Goal: Information Seeking & Learning: Learn about a topic

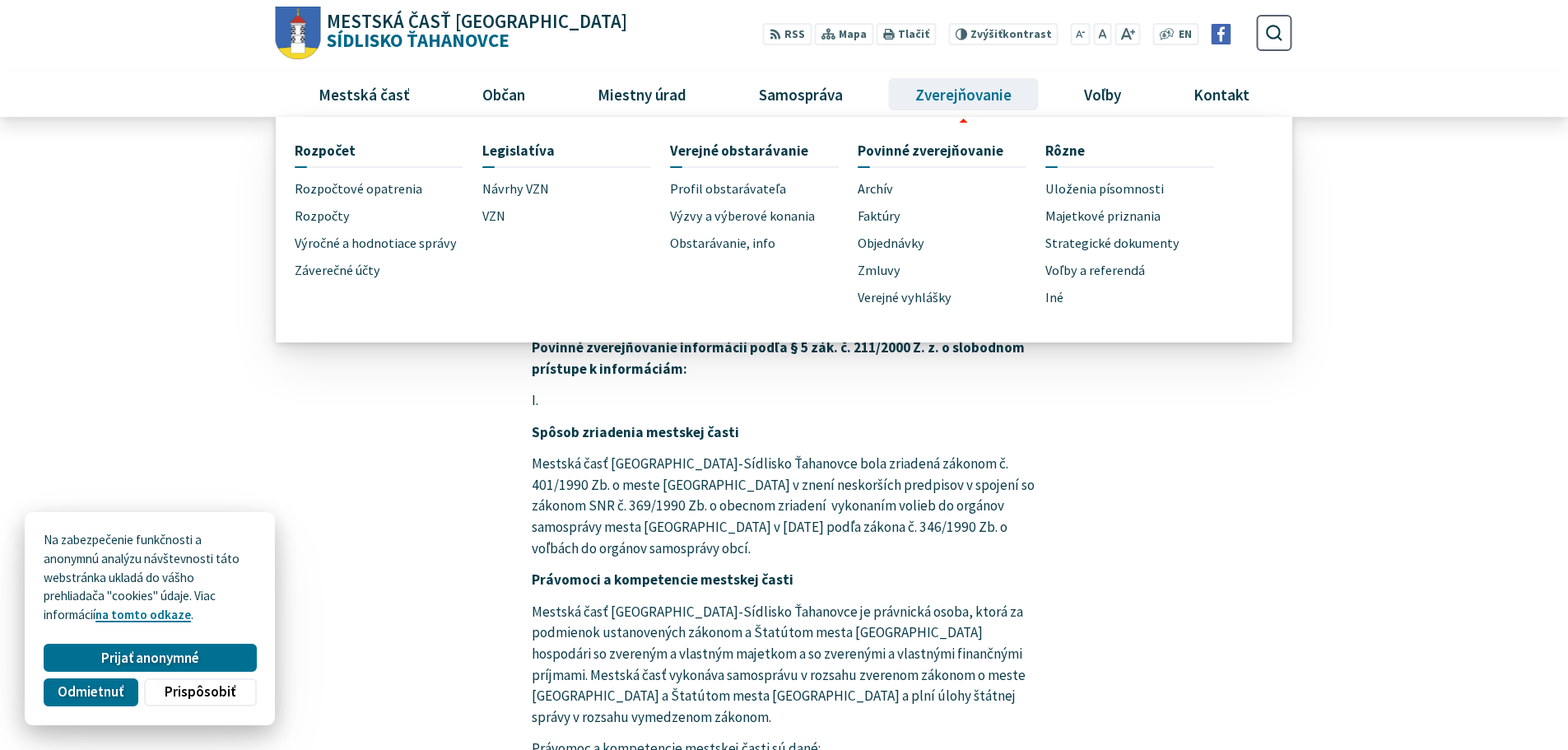
click at [967, 111] on span "Zverejňovanie" at bounding box center [963, 93] width 109 height 44
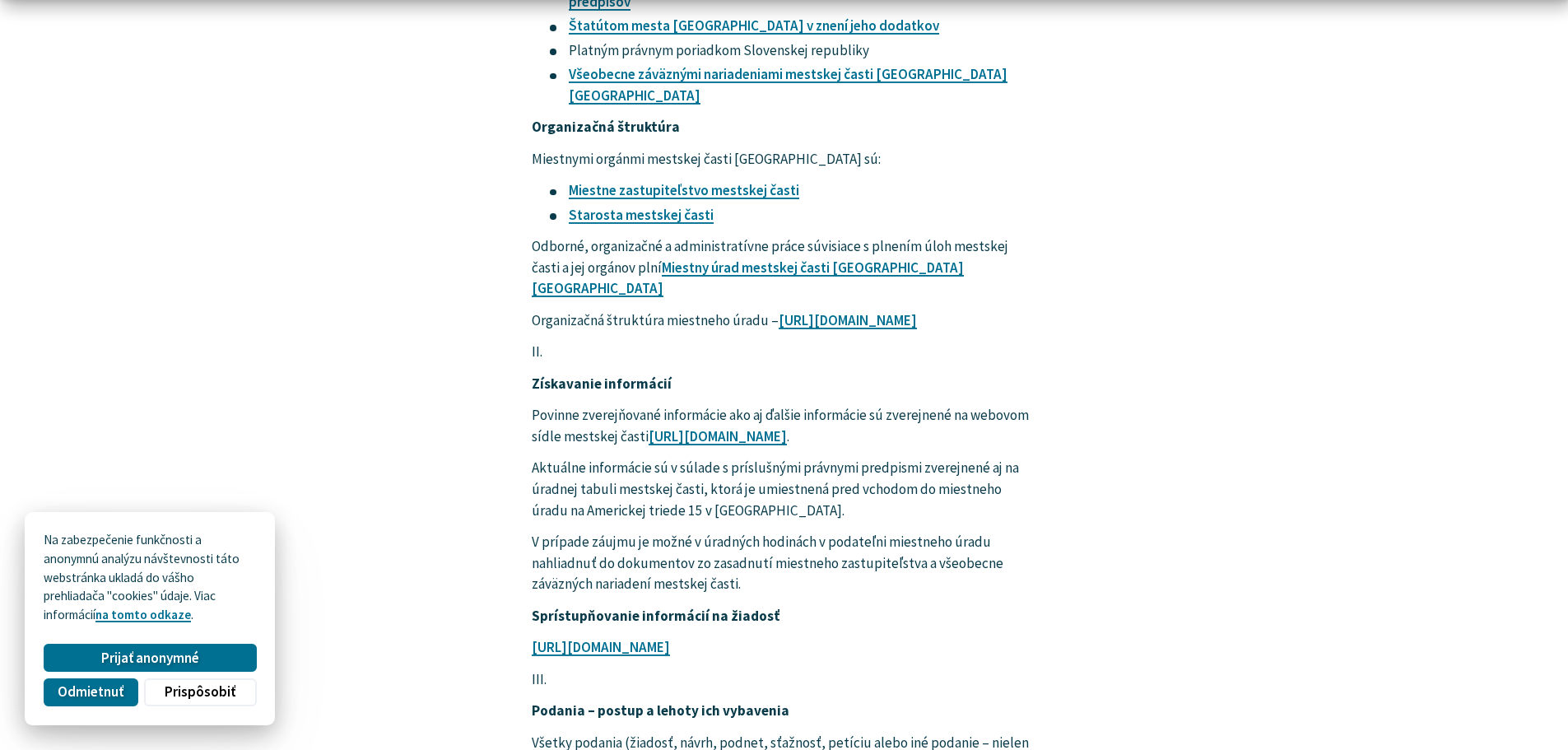
scroll to position [905, 0]
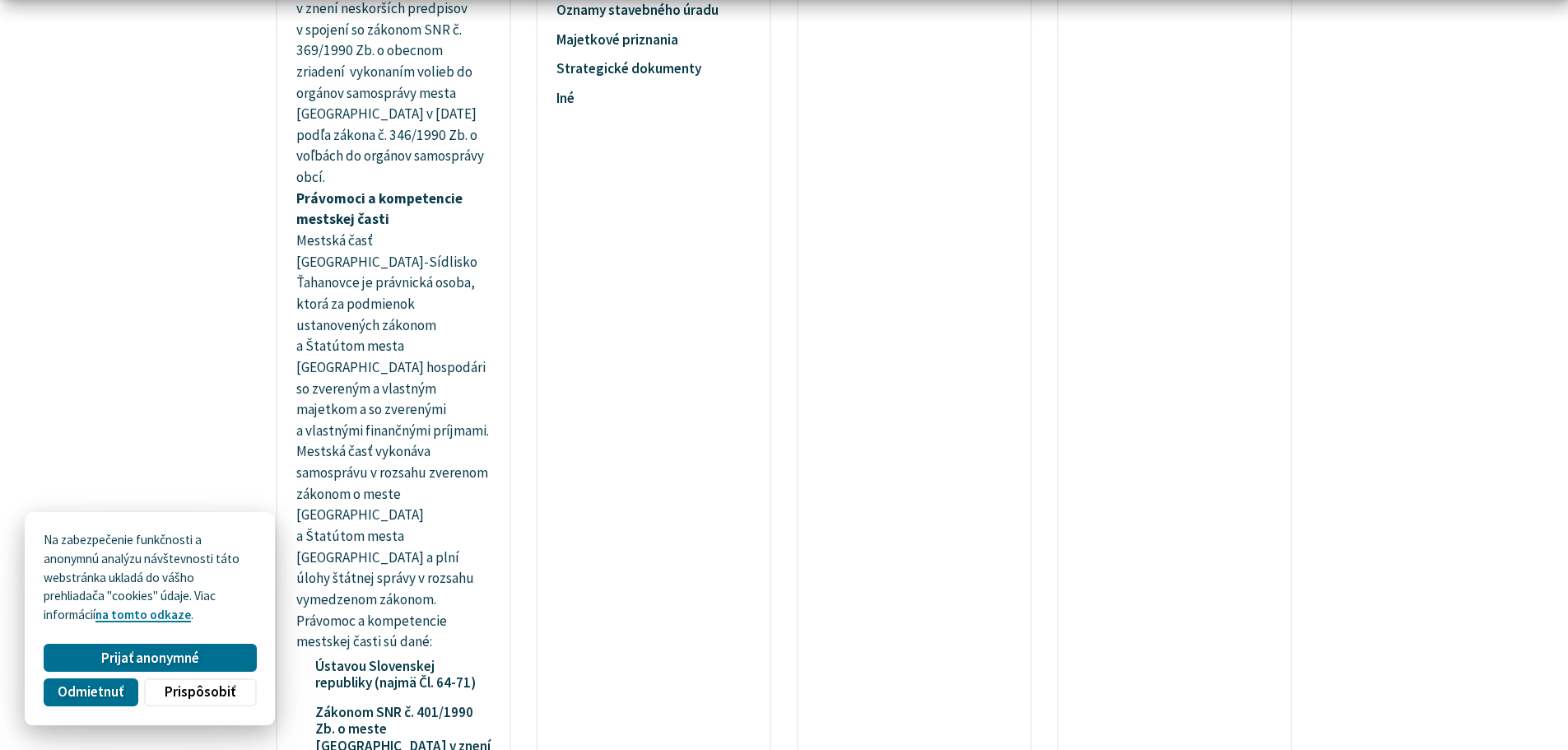
scroll to position [740, 0]
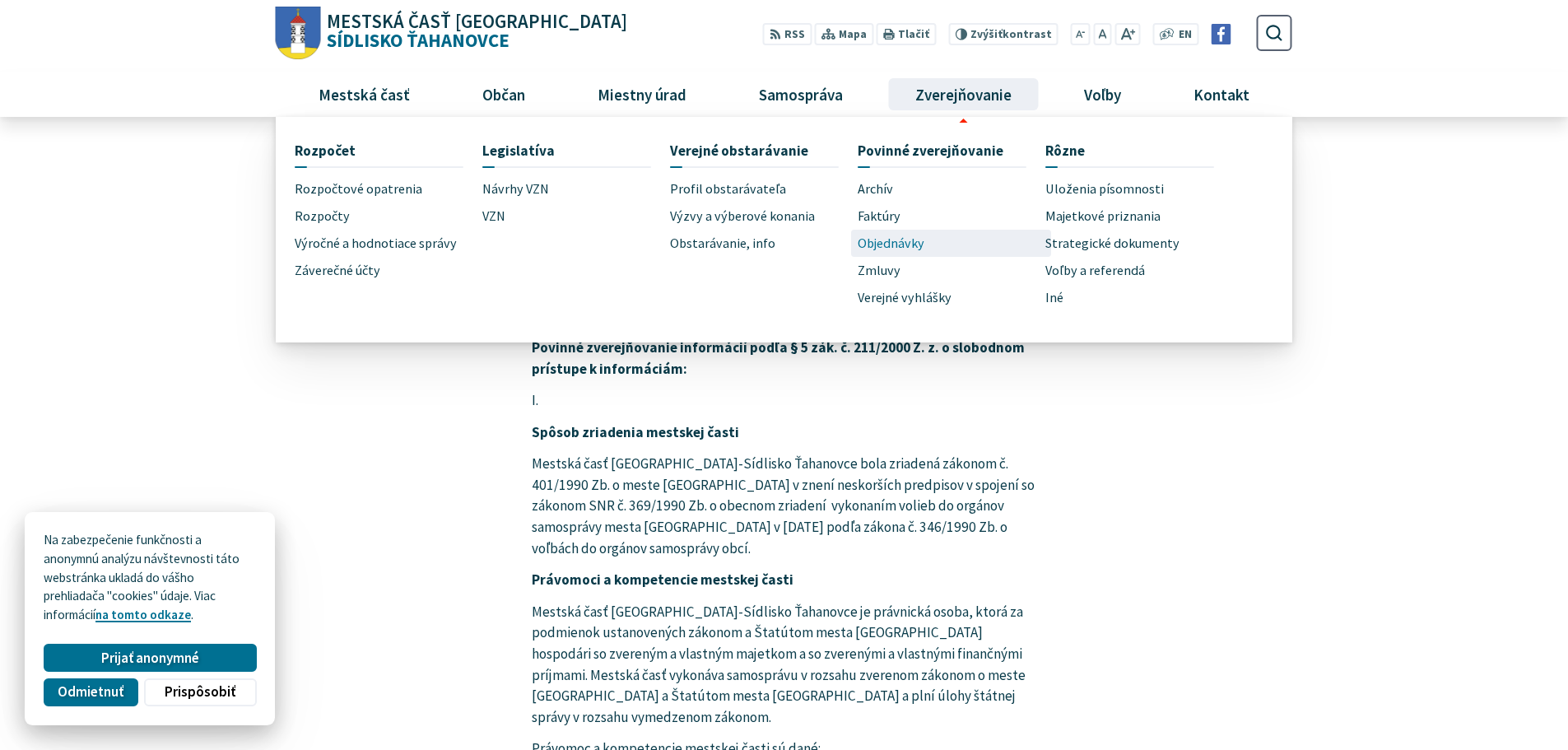
click at [891, 235] on span "Objednávky" at bounding box center [891, 243] width 67 height 27
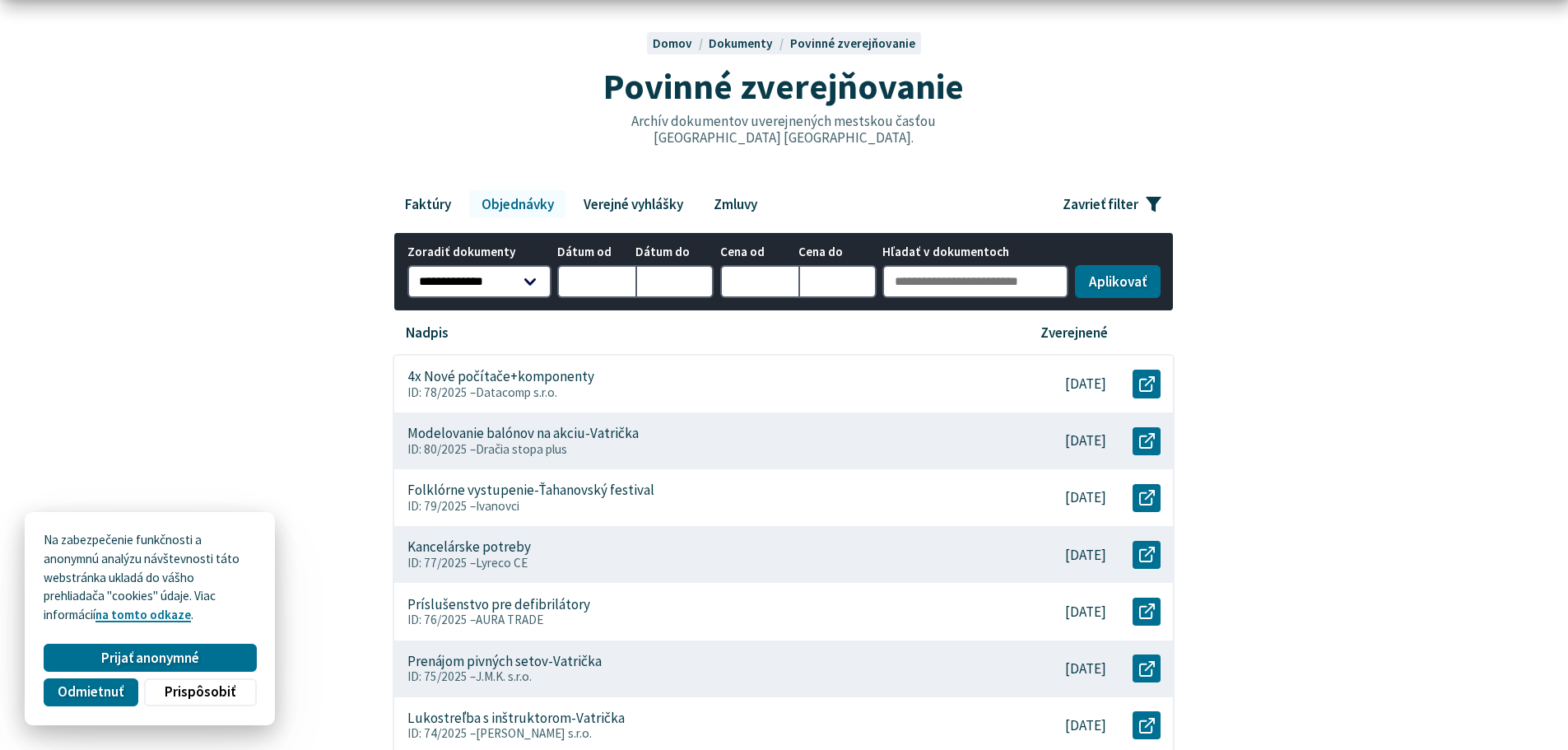
scroll to position [165, 0]
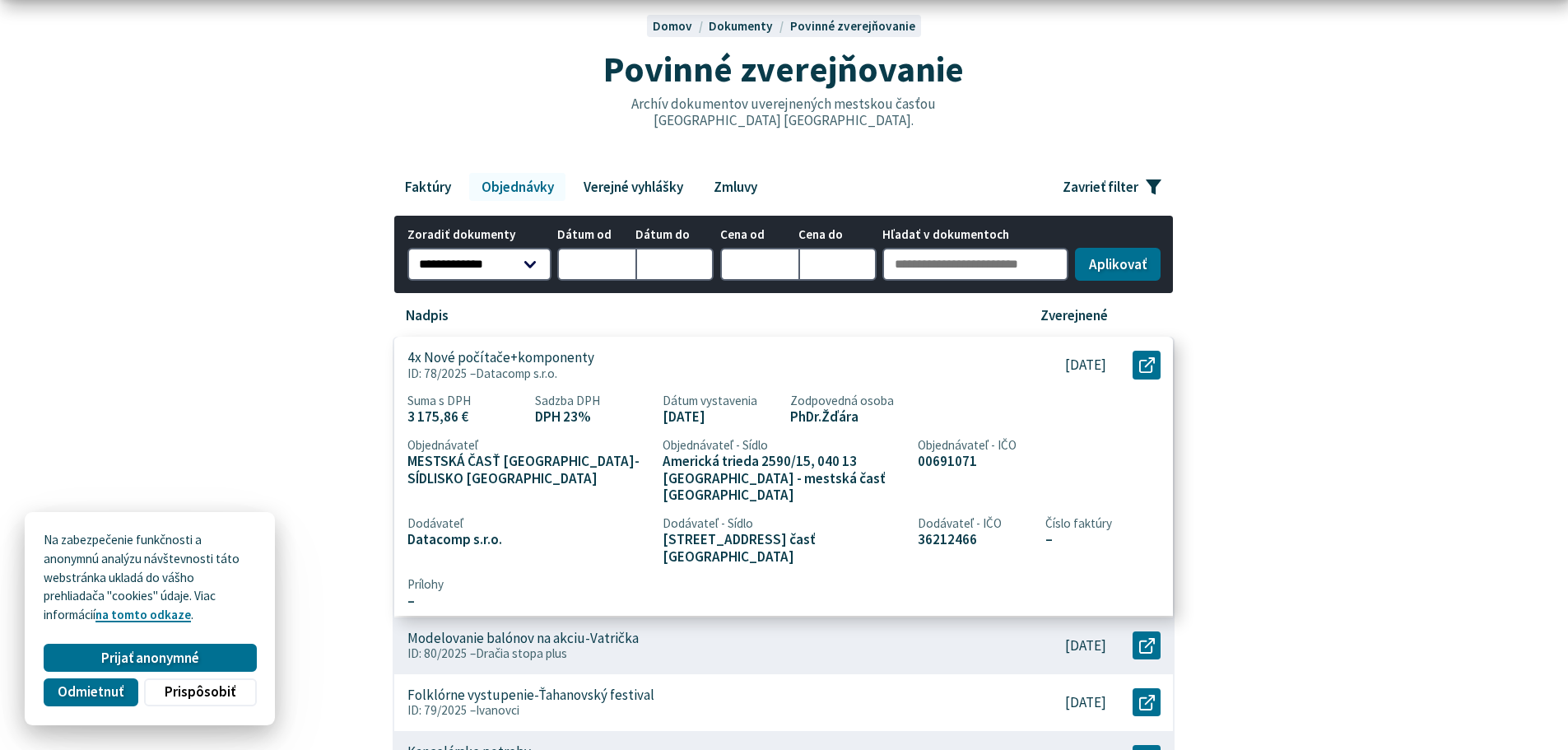
click at [560, 359] on p "4x Nové počítače+komponenty" at bounding box center [501, 358] width 187 height 17
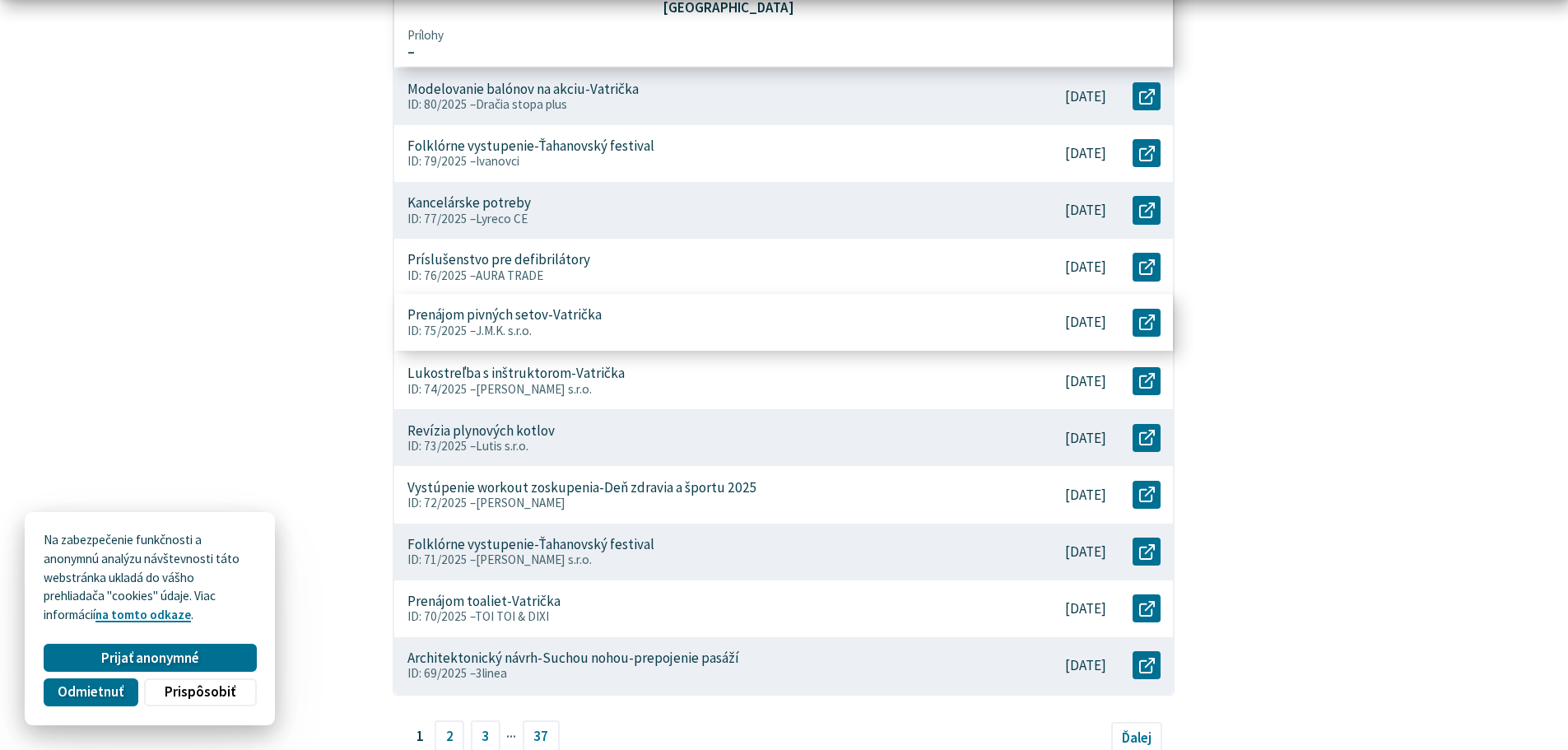
scroll to position [740, 0]
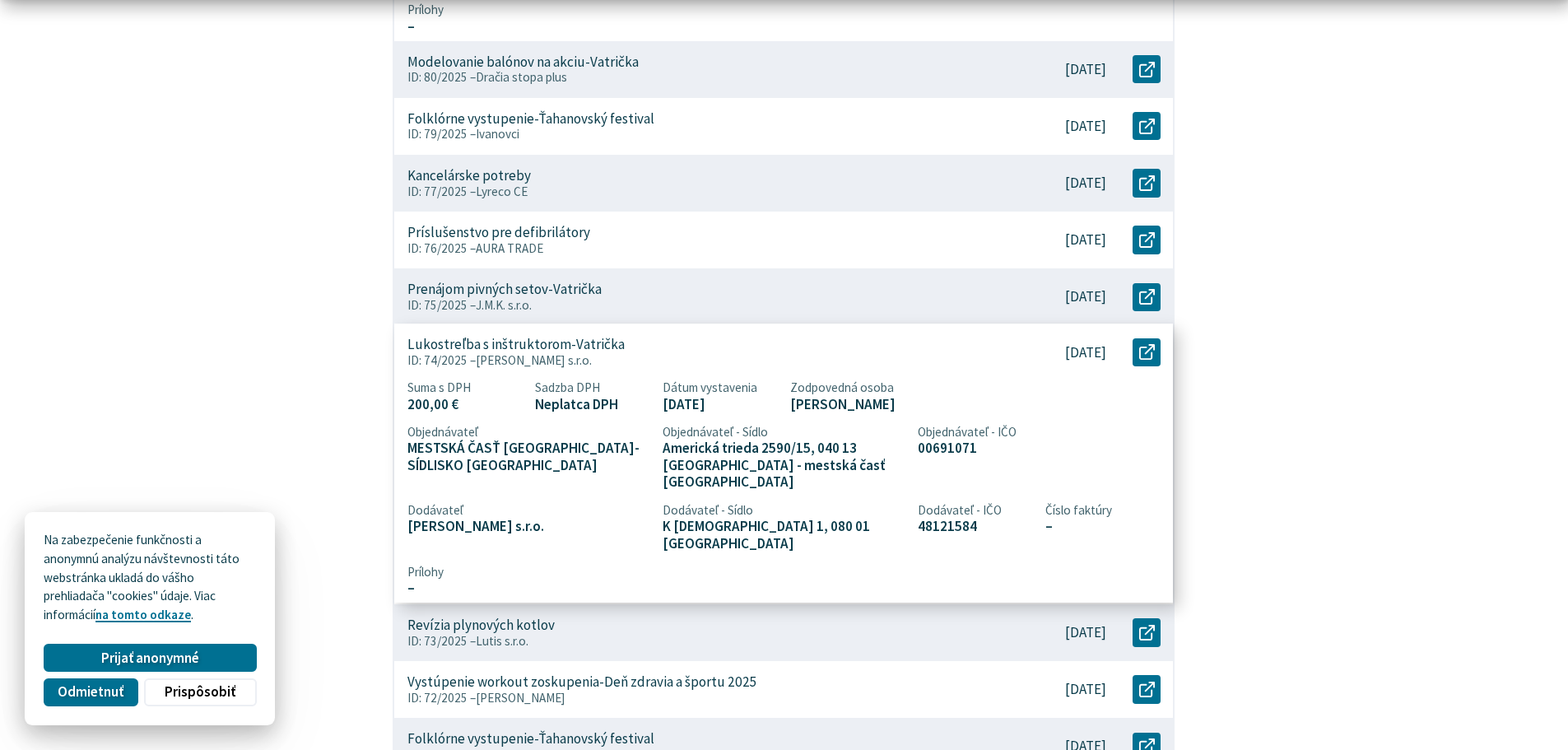
click at [560, 352] on span "Joe Laughter s.r.o." at bounding box center [533, 360] width 116 height 16
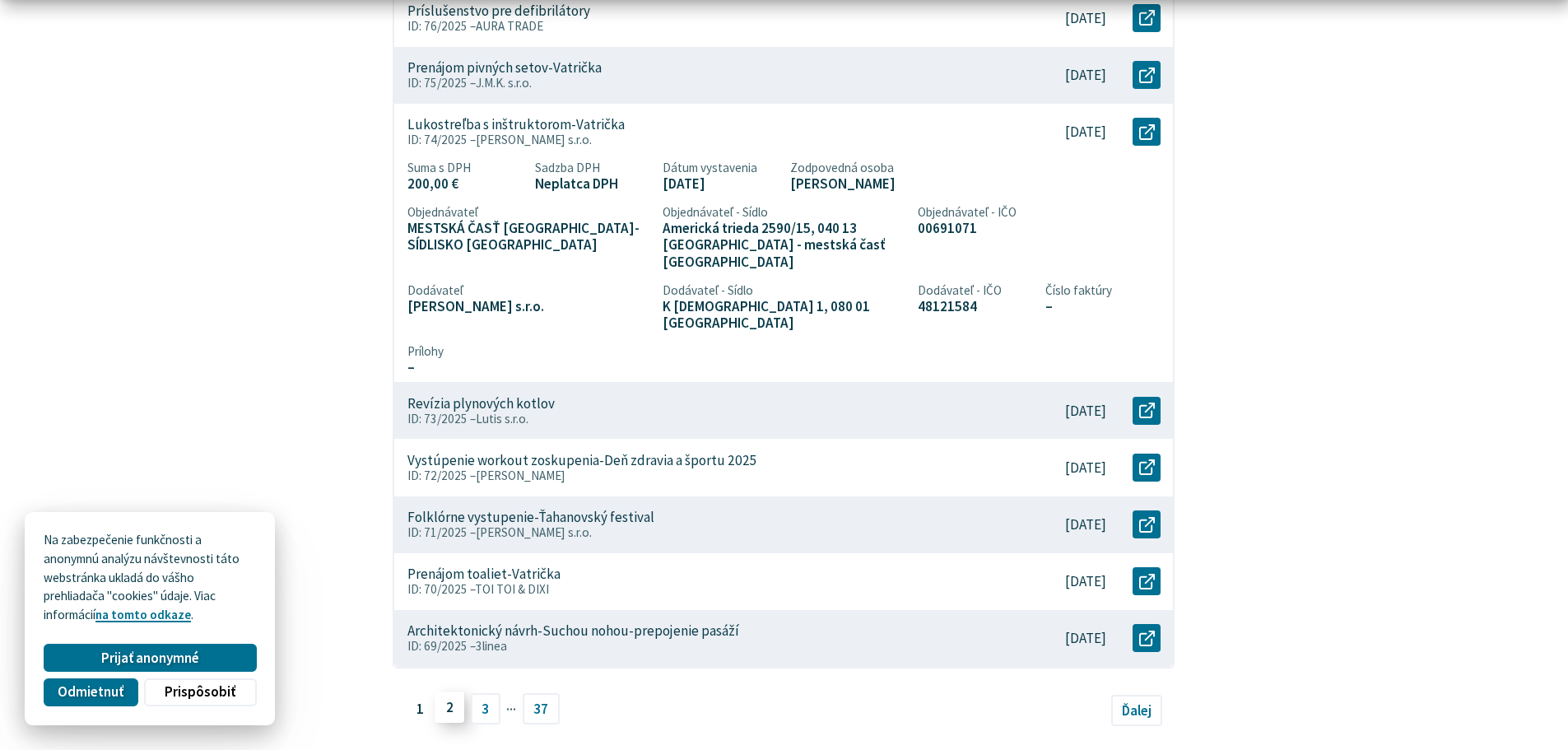
click at [449, 691] on link "2" at bounding box center [450, 706] width 30 height 31
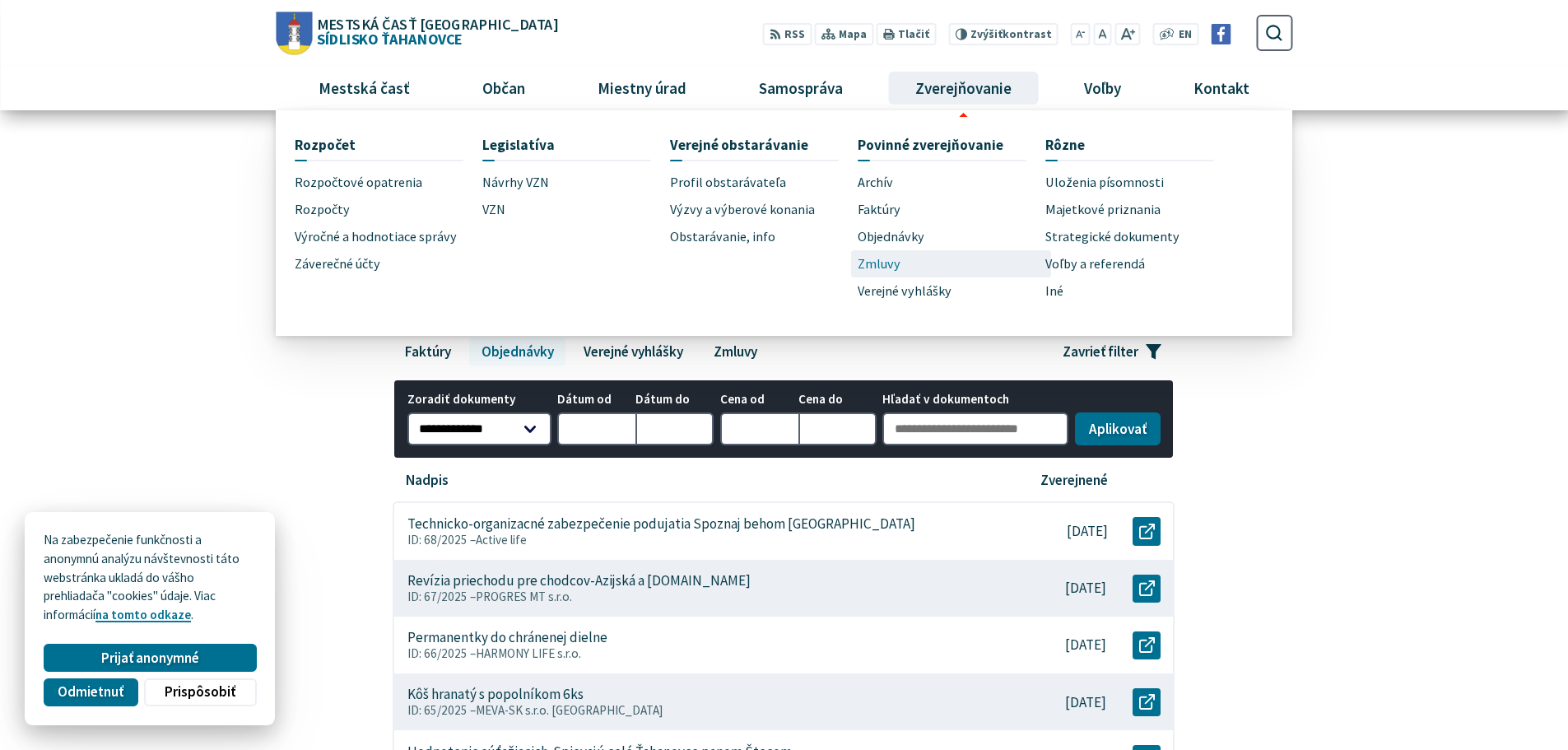
click at [889, 259] on span "Zmluvy" at bounding box center [879, 263] width 43 height 27
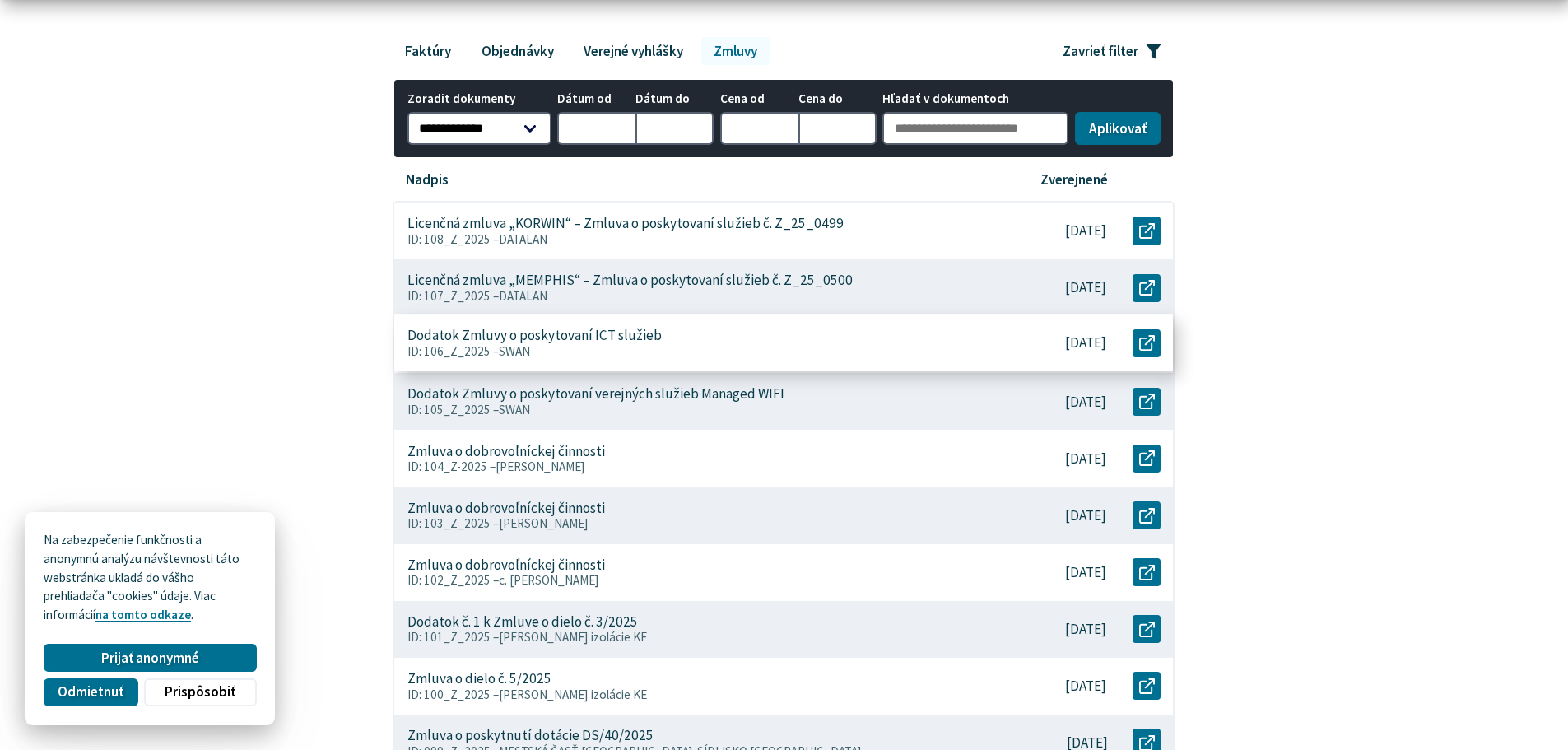
scroll to position [329, 0]
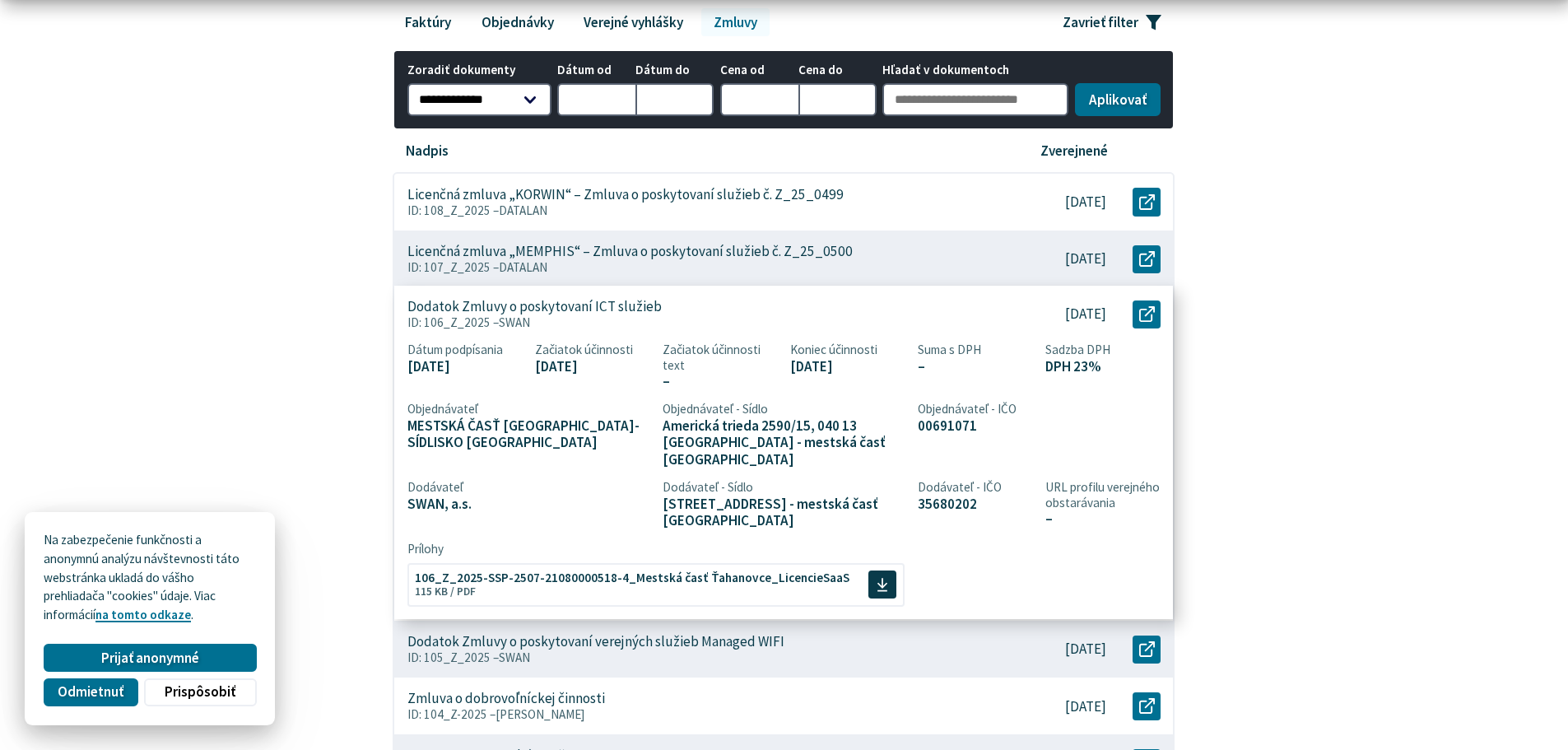
click at [613, 307] on p "Dodatok Zmluvy o poskytovaní ICT služieb" at bounding box center [535, 307] width 255 height 17
click at [600, 570] on span "106_Z_2025-SSP-2507-21080000518-4_Mestská časť Ťahanovce_LicencieSaaS" at bounding box center [632, 576] width 435 height 12
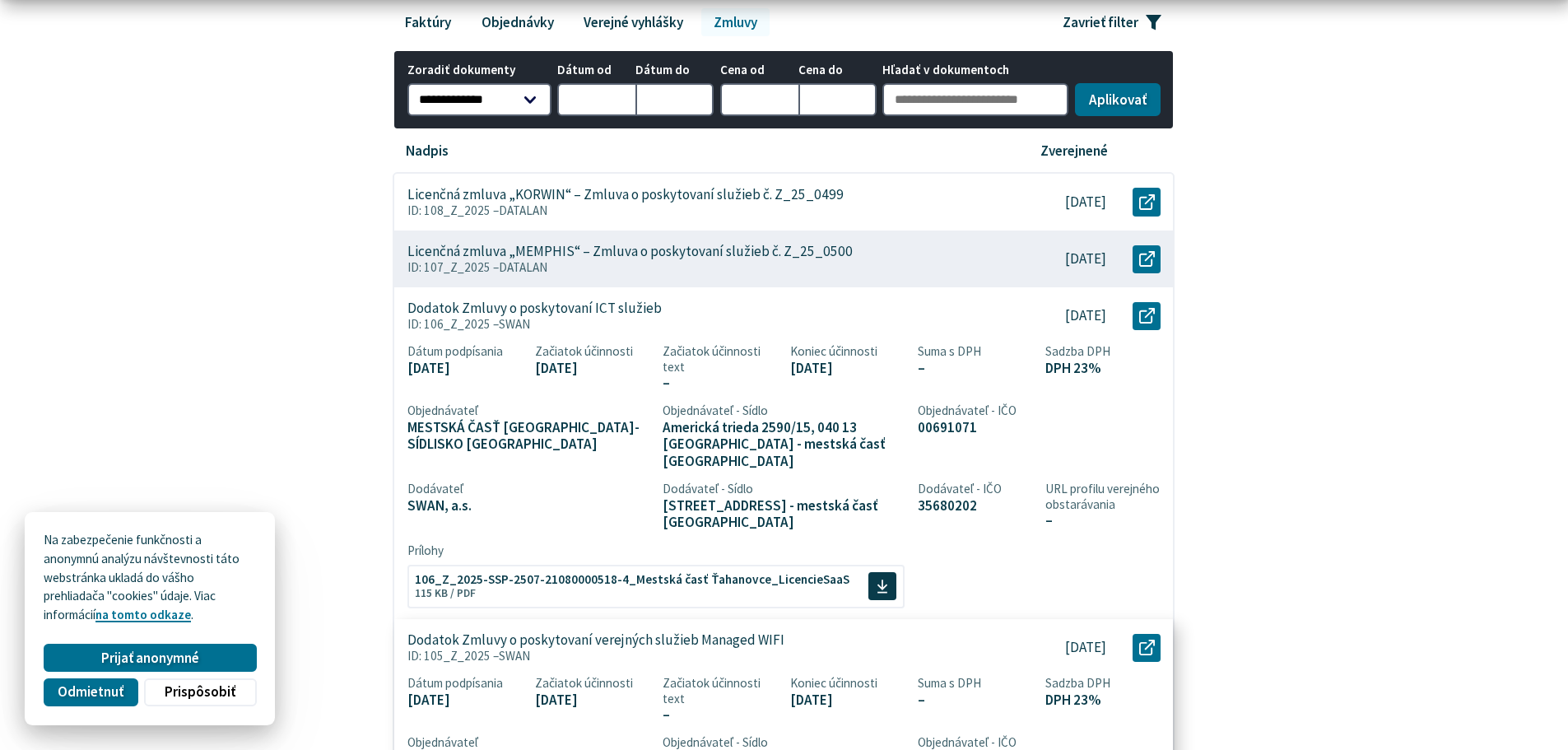
click at [618, 631] on p "Dodatok Zmluvy o poskytovaní verejných služieb Managed WIFI" at bounding box center [596, 639] width 377 height 17
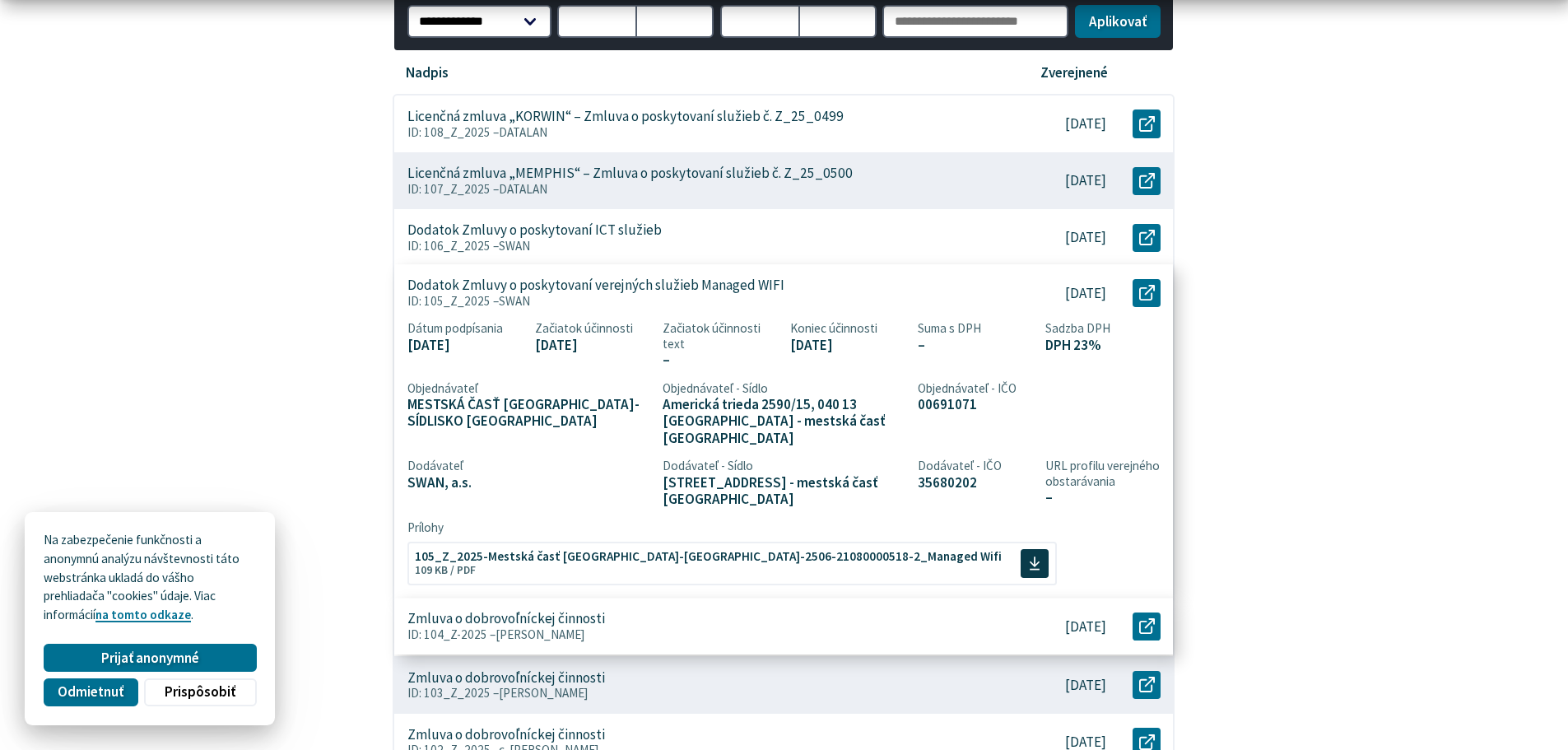
scroll to position [494, 0]
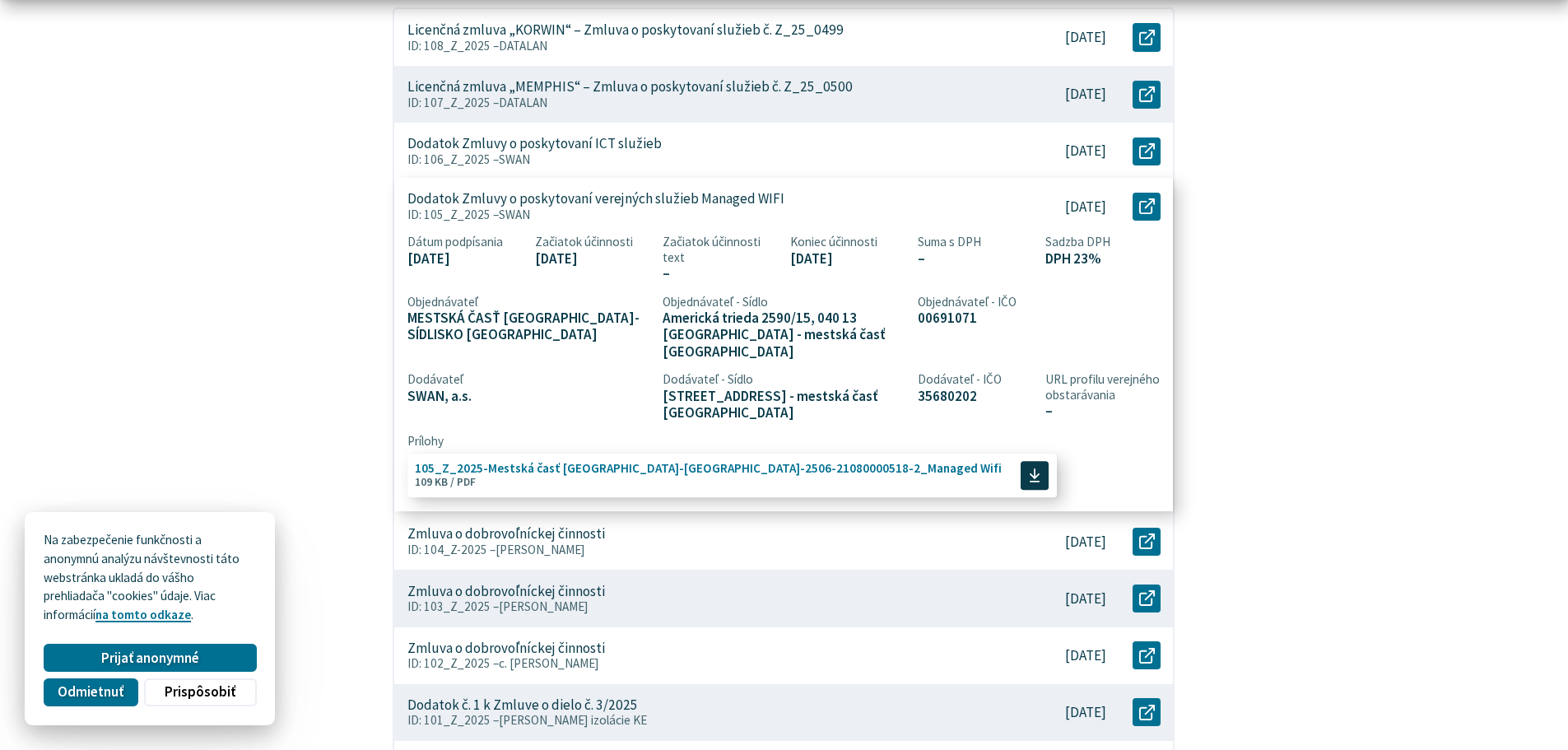
click at [681, 462] on span "105_Z_2025-Mestská časť Košice-Sídlisko Ťahanovce_SSP-2506-21080000518-2_Manage…" at bounding box center [708, 468] width 587 height 12
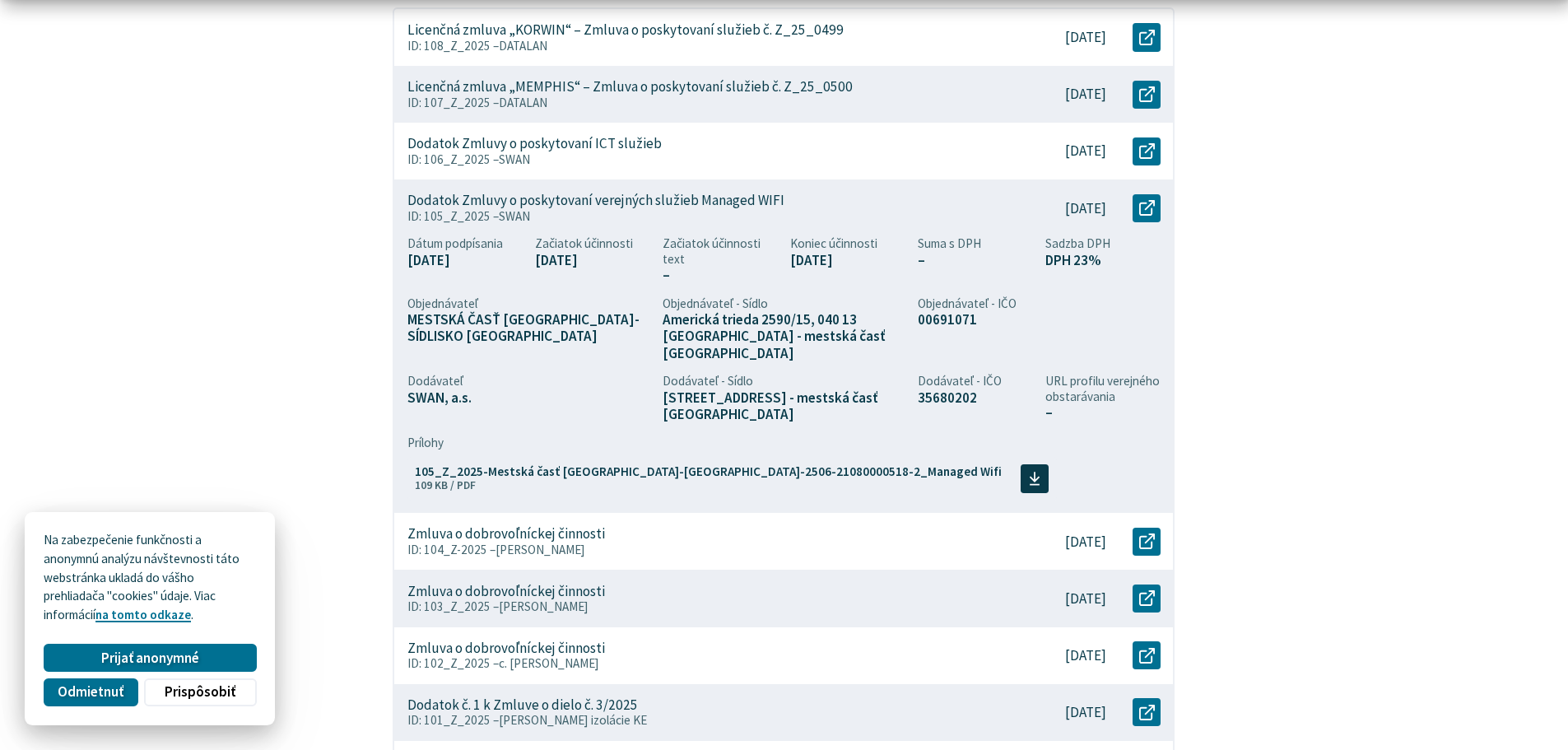
click at [1246, 370] on div "**********" at bounding box center [784, 436] width 1067 height 1185
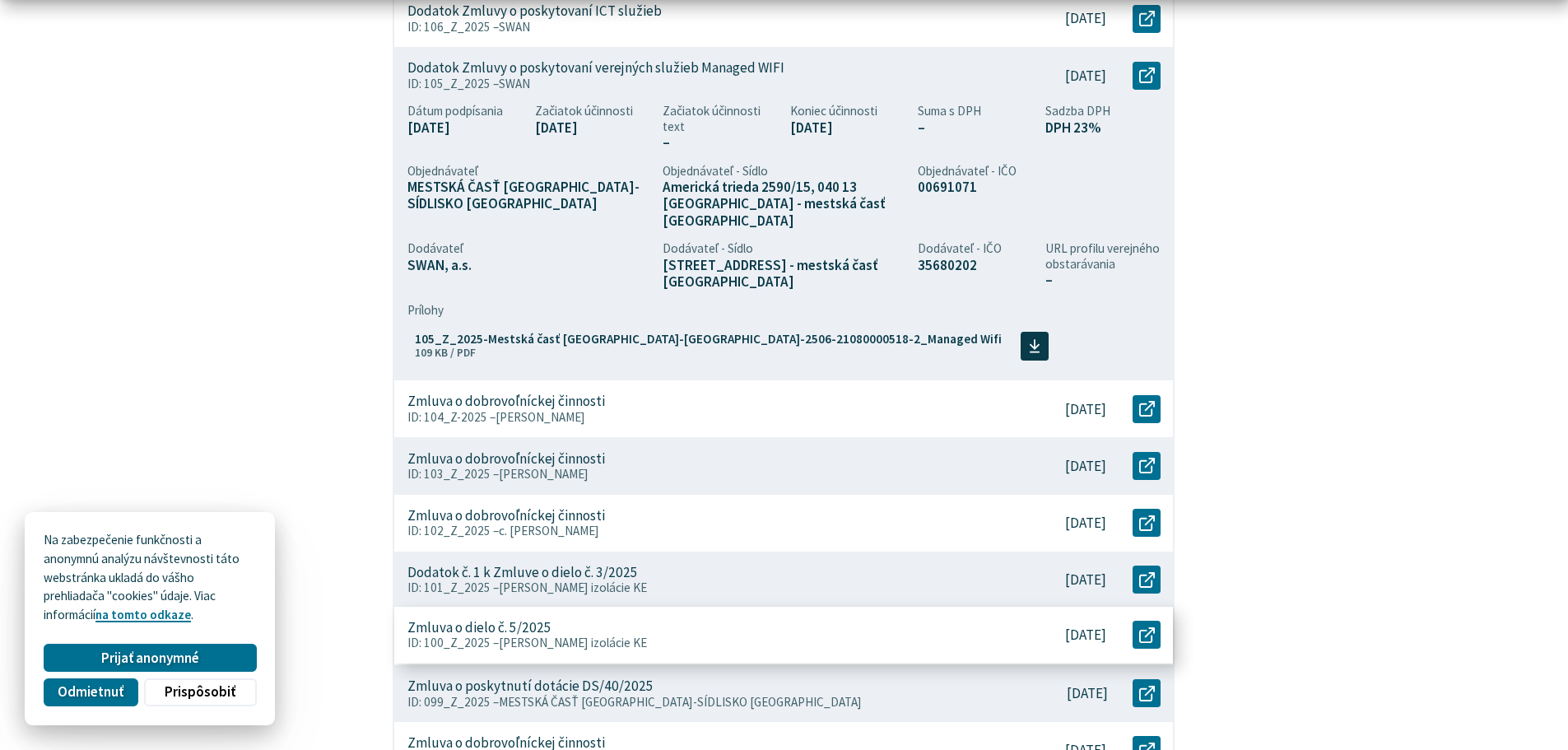
scroll to position [740, 0]
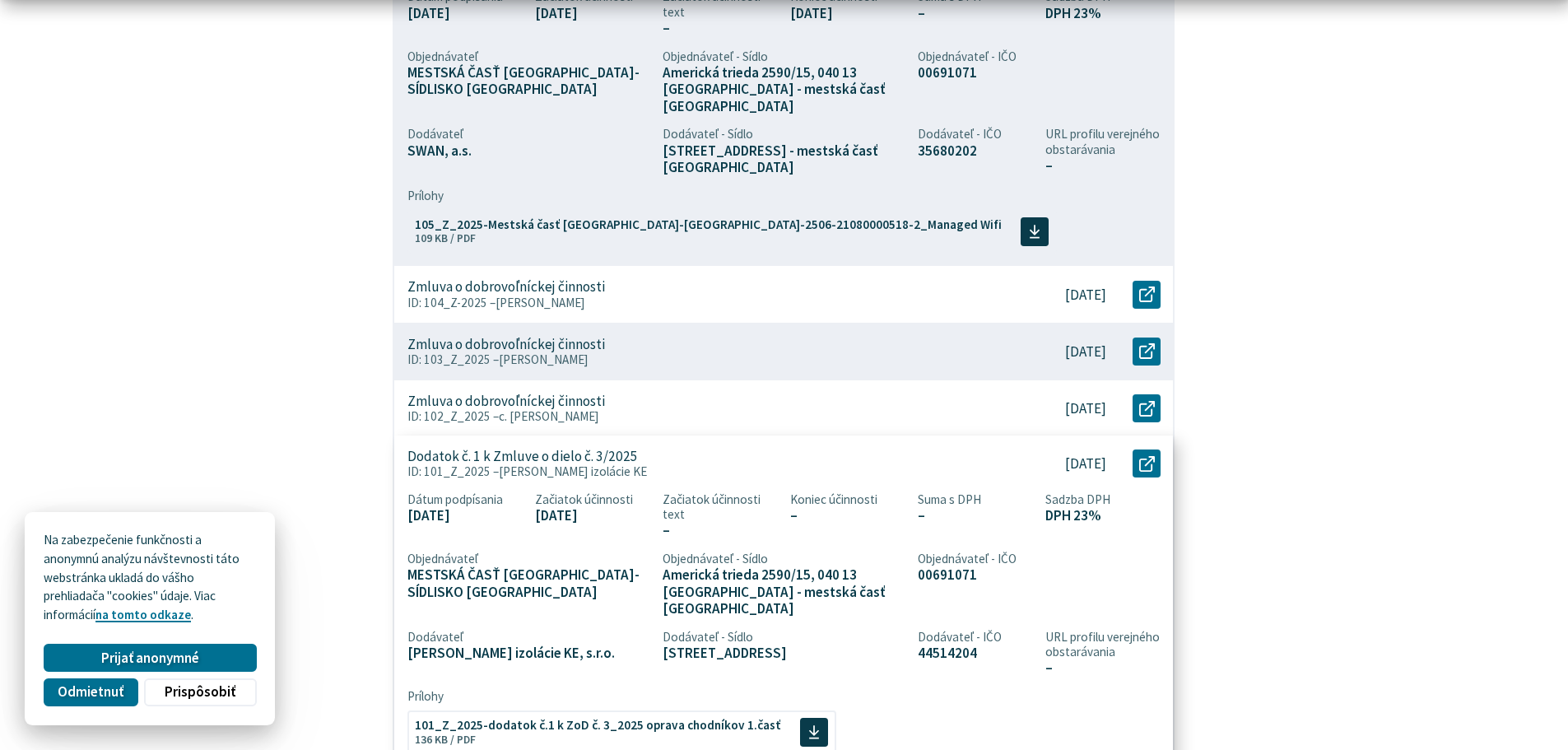
click at [596, 448] on p "Dodatok č. 1 k Zmluve o dielo č. 3/2025" at bounding box center [523, 456] width 230 height 17
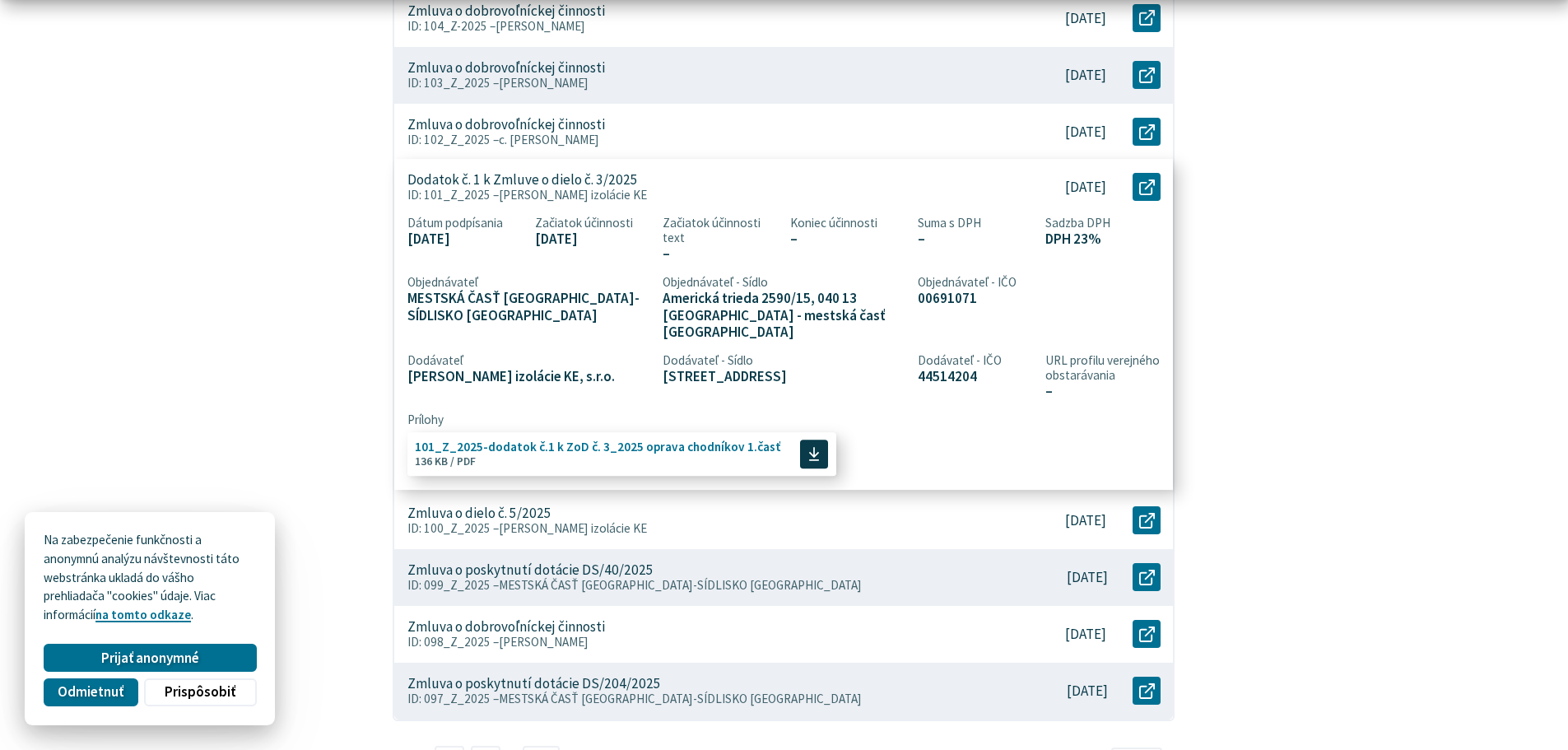
click at [502, 441] on span "101_Z_2025-dodatok č.1 k ZoD č. 3_2025 oprava chodníkov 1.časť" at bounding box center [598, 447] width 366 height 12
